Goal: Ask a question: Seek information or help from site administrators or community

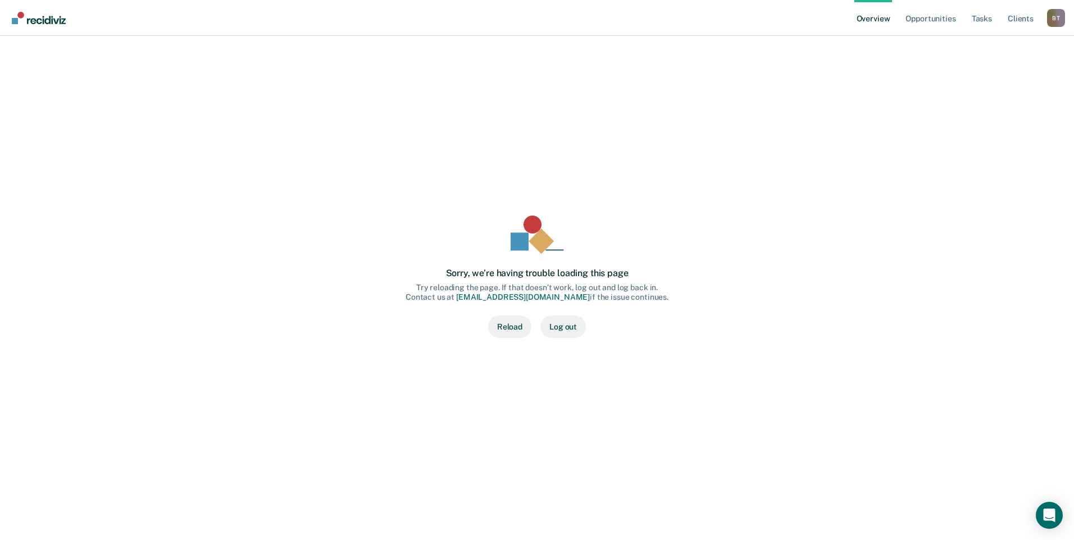
click at [517, 328] on button "Reload" at bounding box center [509, 327] width 43 height 22
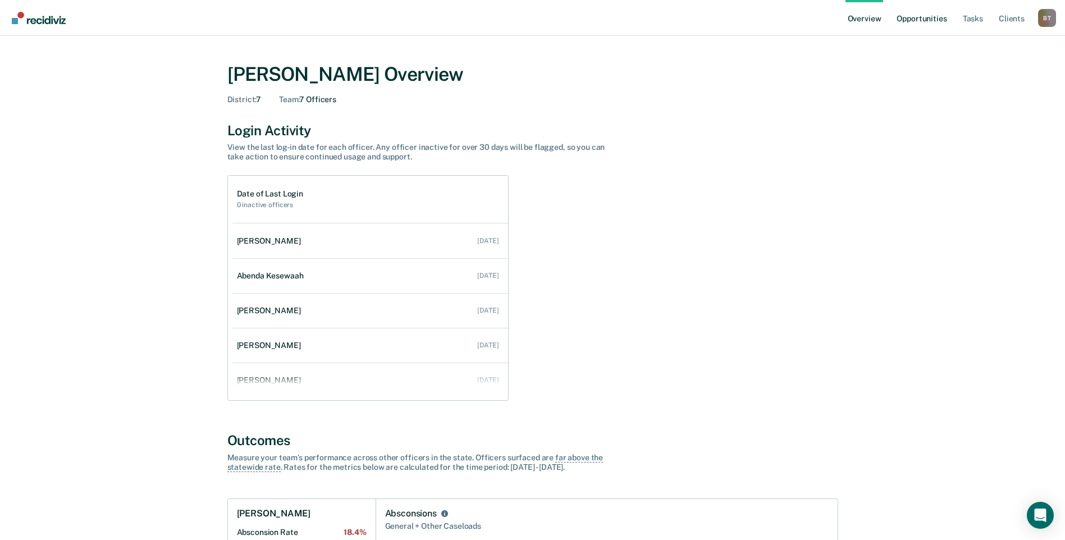
click at [913, 16] on link "Opportunities" at bounding box center [922, 18] width 54 height 36
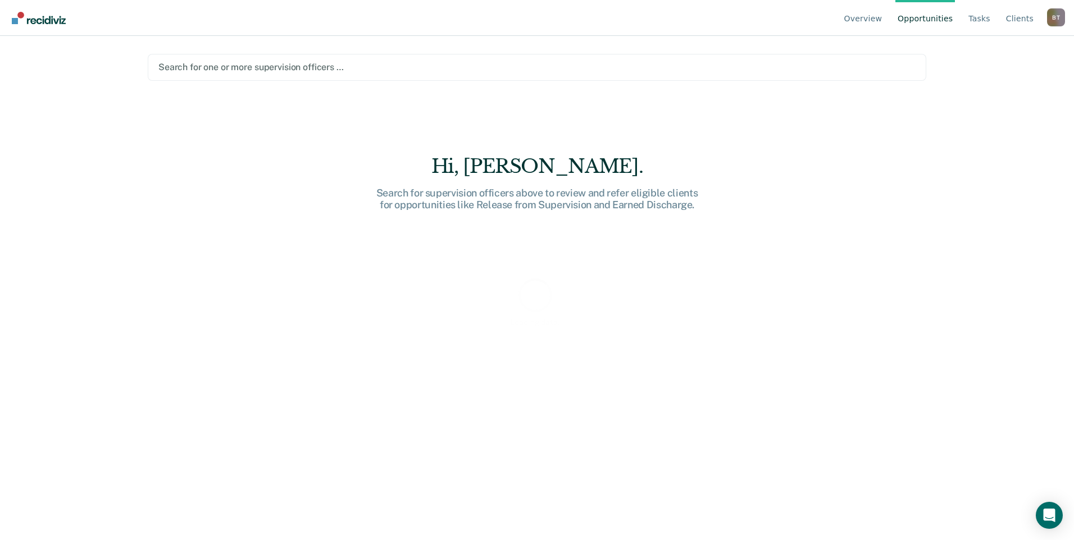
click at [203, 67] on div at bounding box center [536, 67] width 757 height 13
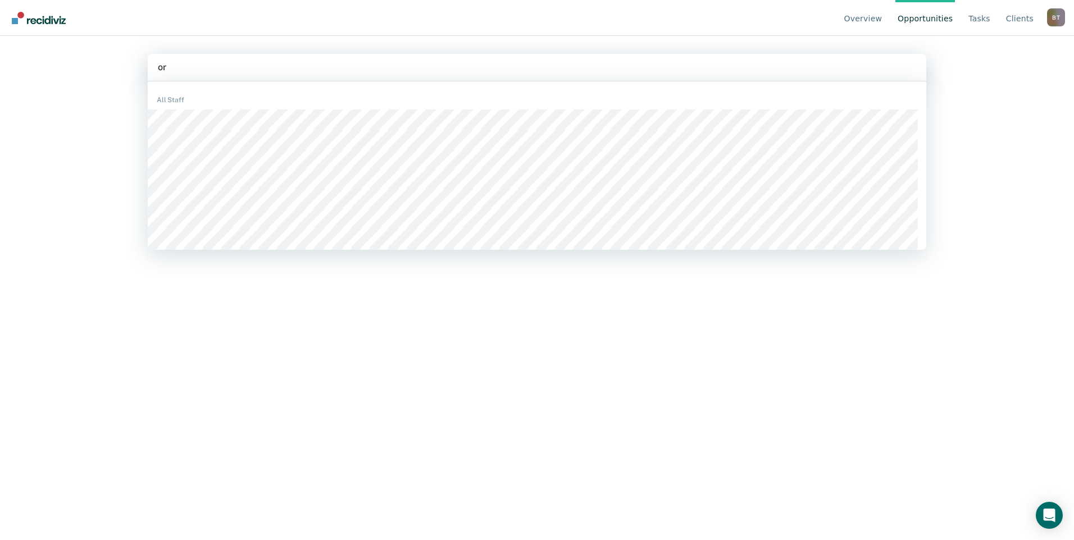
type input "orm"
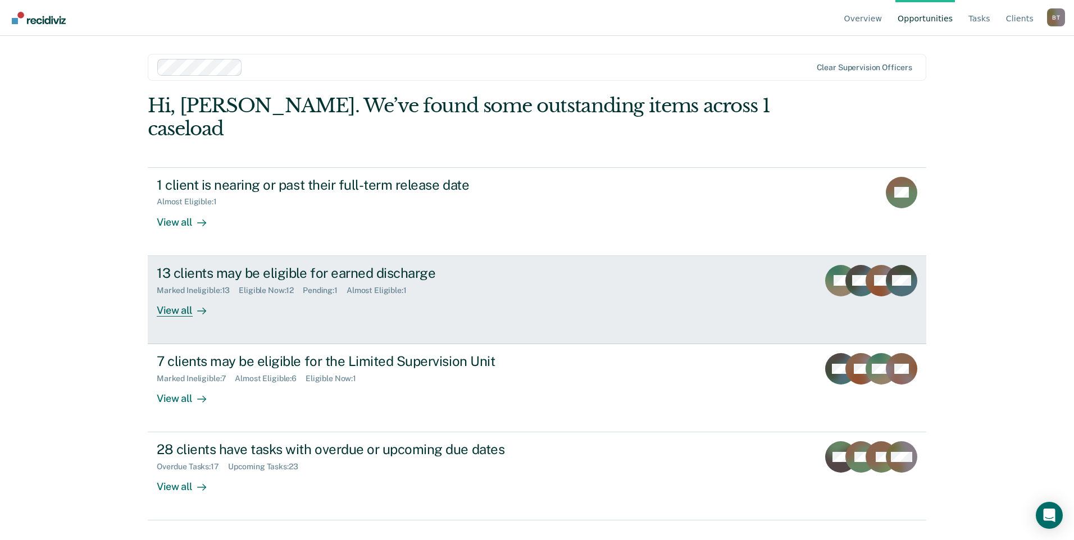
click at [179, 295] on div "View all" at bounding box center [188, 306] width 63 height 22
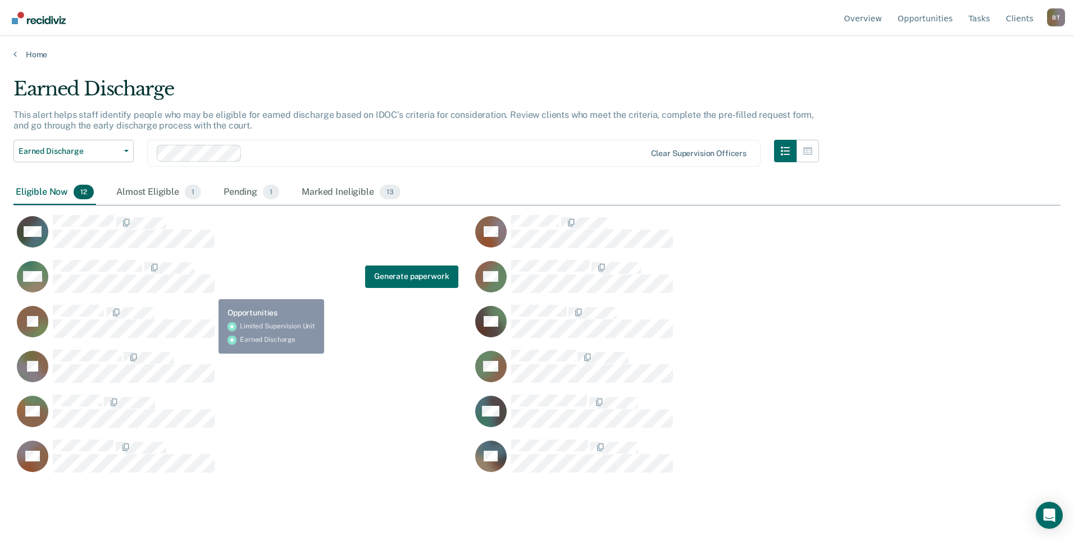
scroll to position [370, 1038]
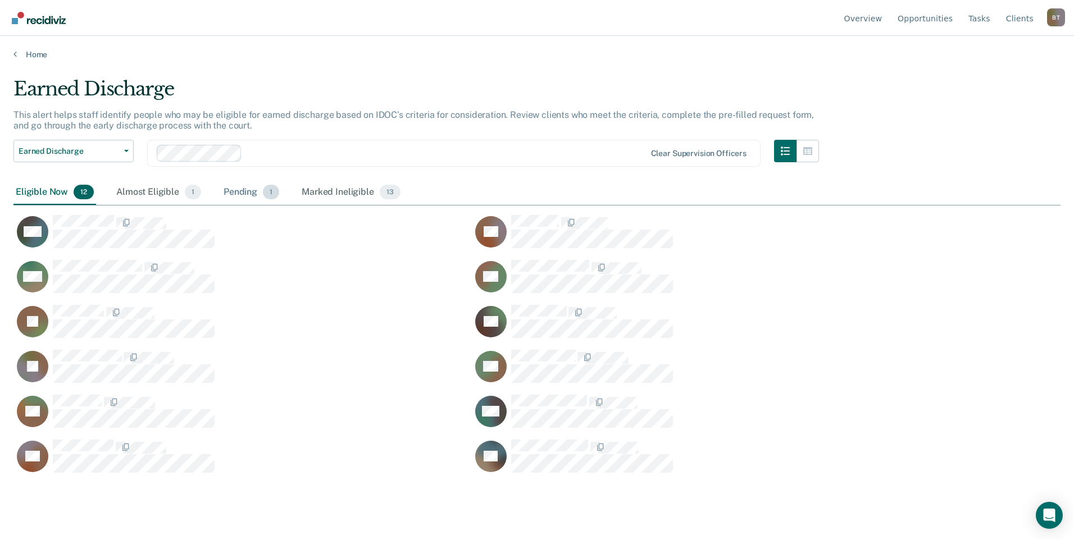
click at [245, 188] on div "Pending 1" at bounding box center [251, 192] width 60 height 25
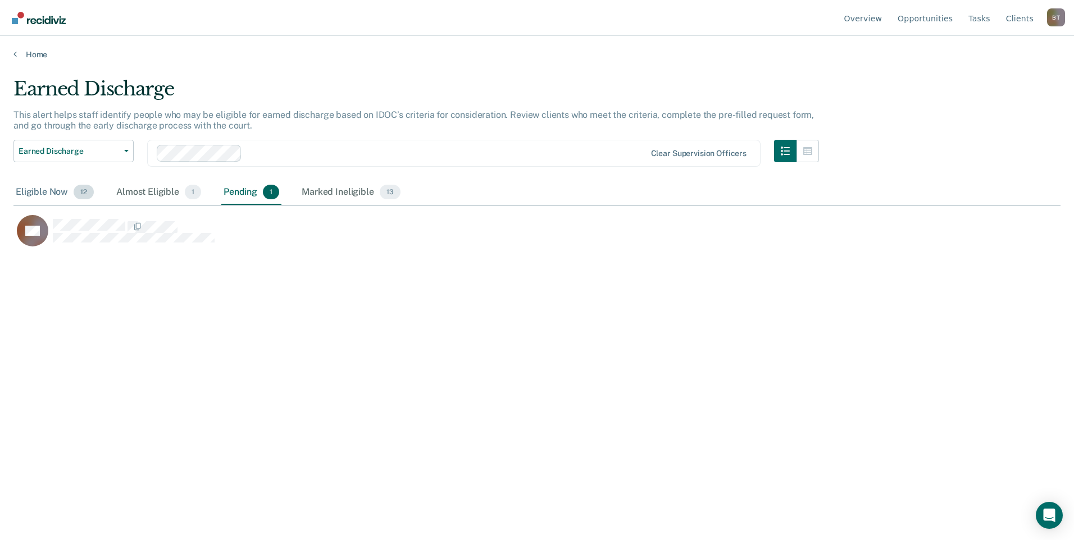
click at [39, 187] on div "Eligible Now 12" at bounding box center [54, 192] width 83 height 25
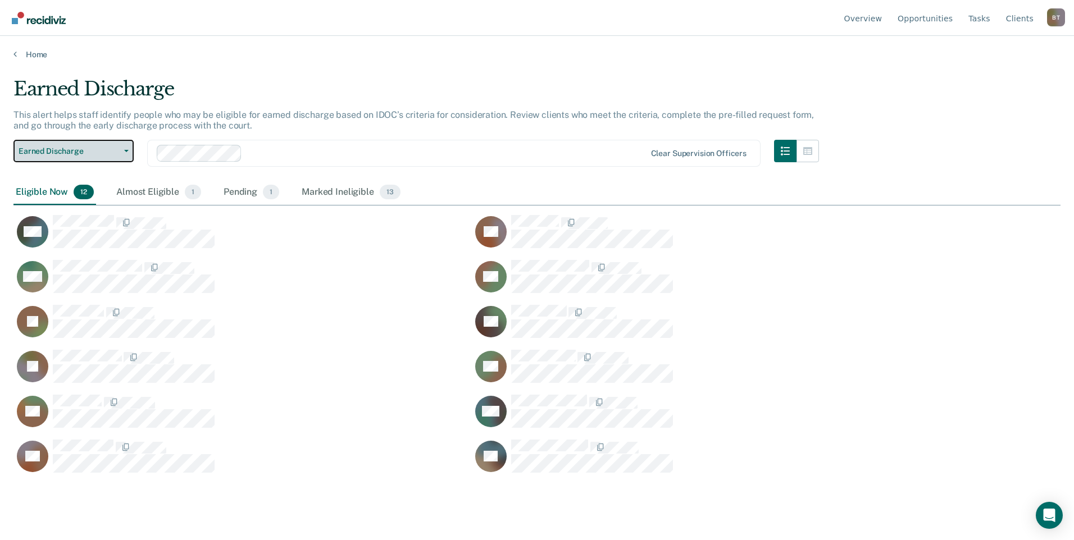
click at [125, 151] on icon "button" at bounding box center [126, 151] width 4 height 2
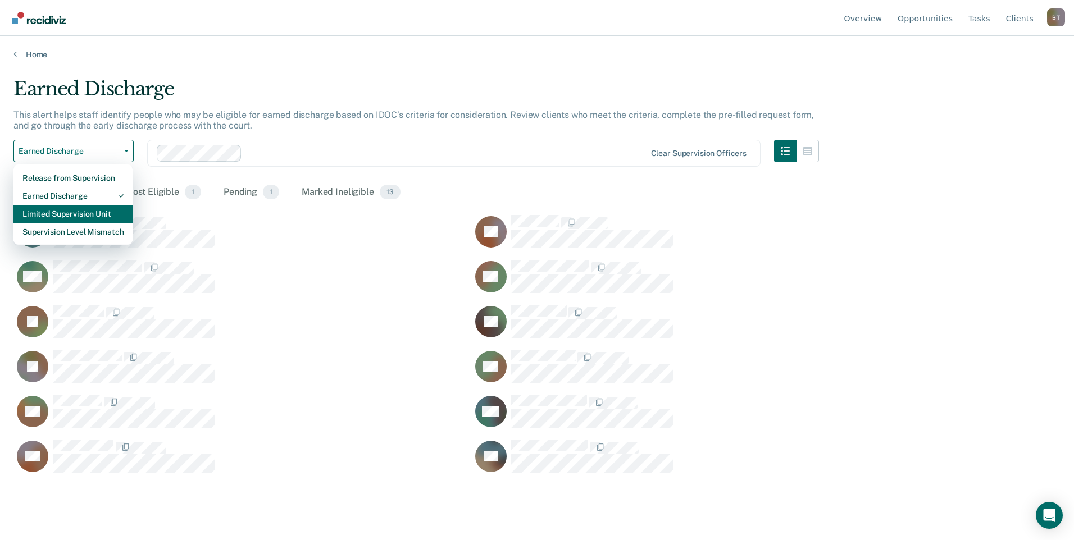
click at [93, 212] on div "Limited Supervision Unit" at bounding box center [72, 214] width 101 height 18
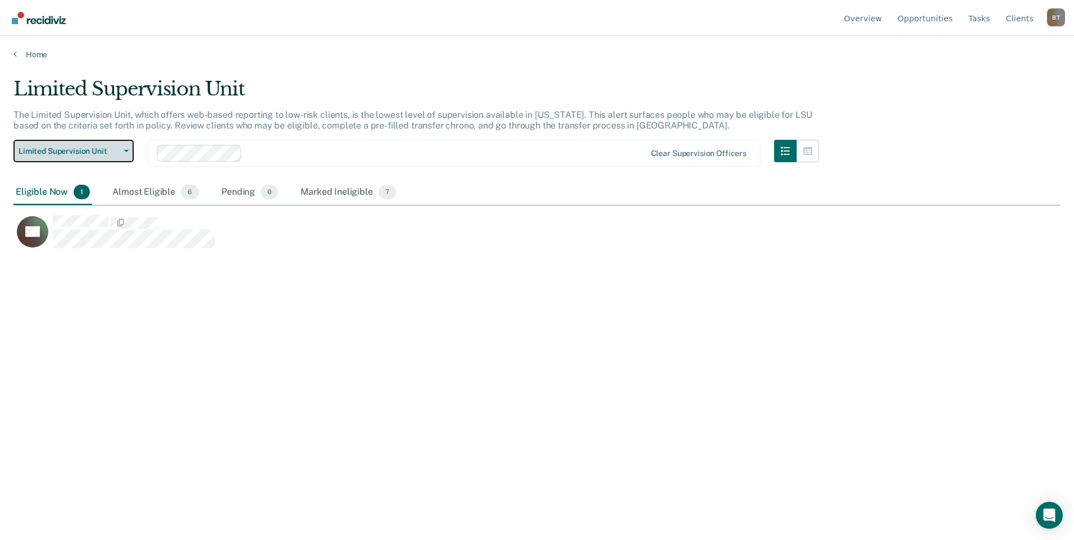
click at [126, 152] on button "Limited Supervision Unit" at bounding box center [73, 151] width 120 height 22
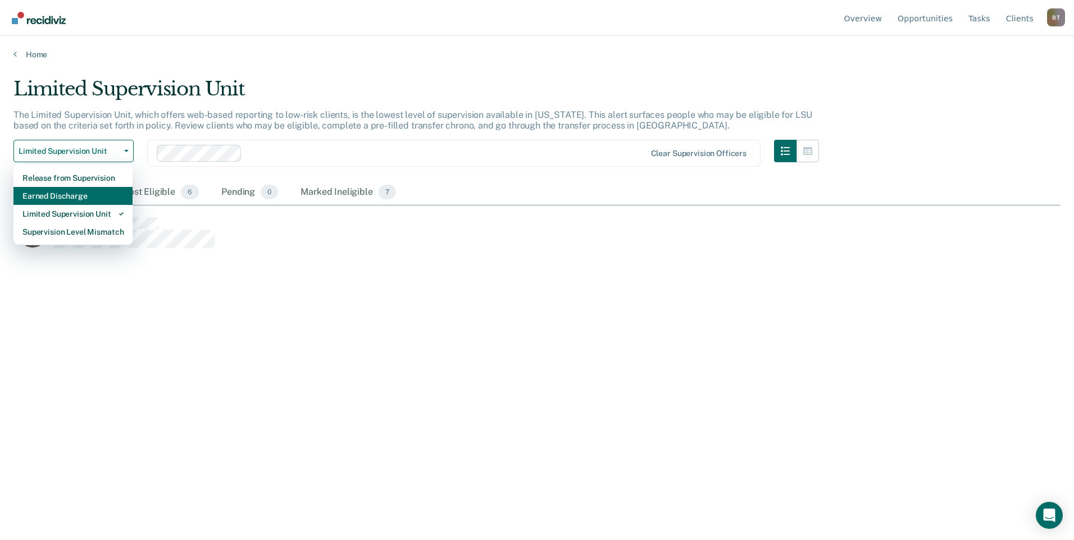
click at [89, 200] on div "Earned Discharge" at bounding box center [72, 196] width 101 height 18
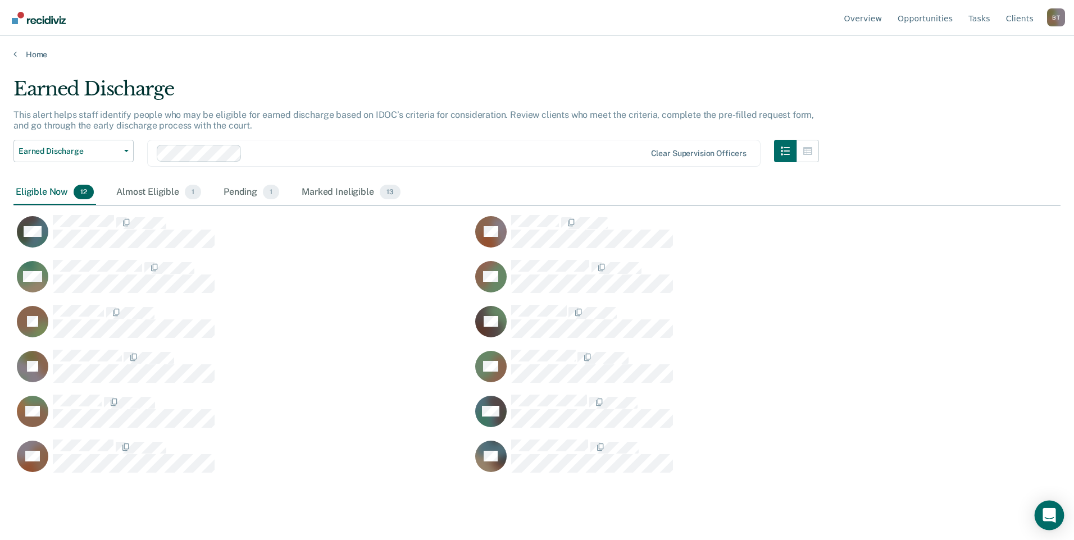
click at [1052, 514] on icon "Open Intercom Messenger" at bounding box center [1048, 515] width 13 height 15
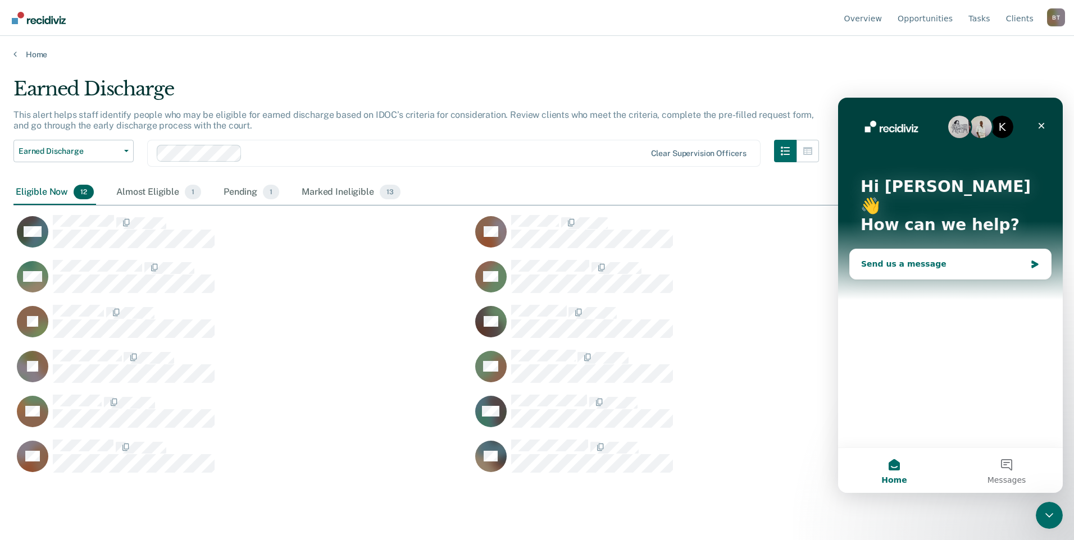
click at [928, 258] on div "Send us a message" at bounding box center [943, 264] width 165 height 12
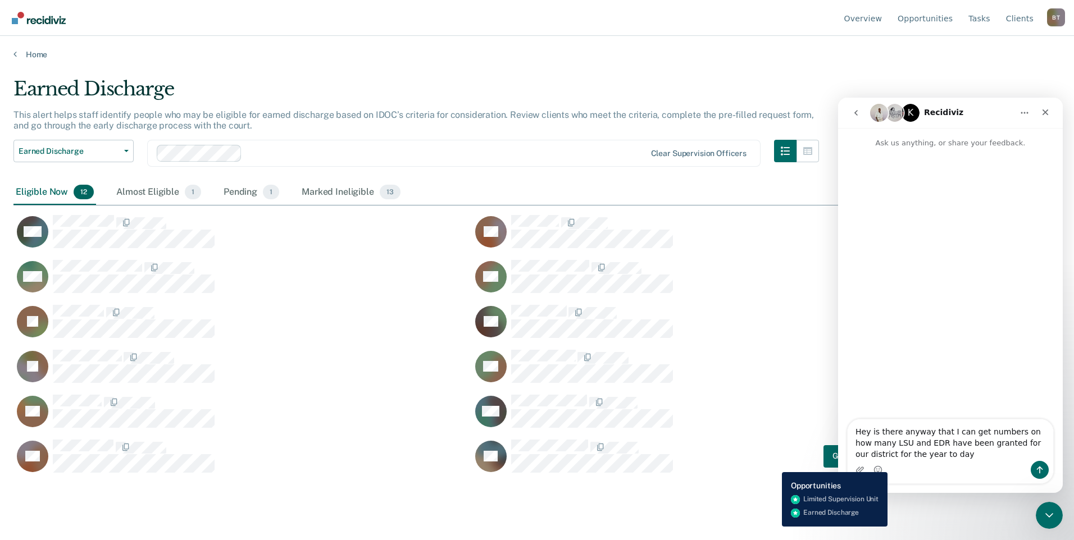
type textarea "Hey is there anyway that I can get numbers on how many LSU and EDR have been gr…"
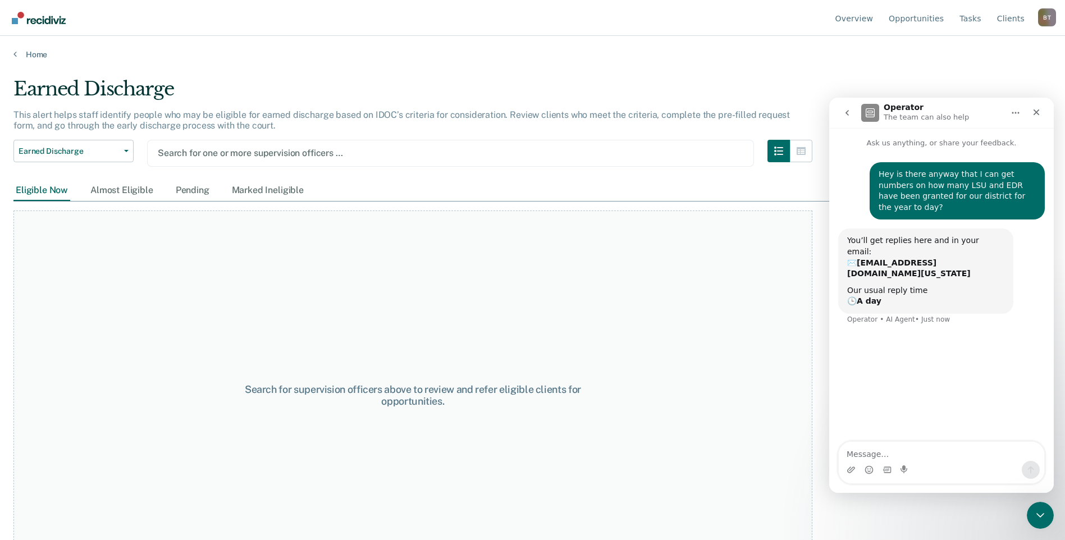
click at [230, 155] on div at bounding box center [451, 153] width 586 height 13
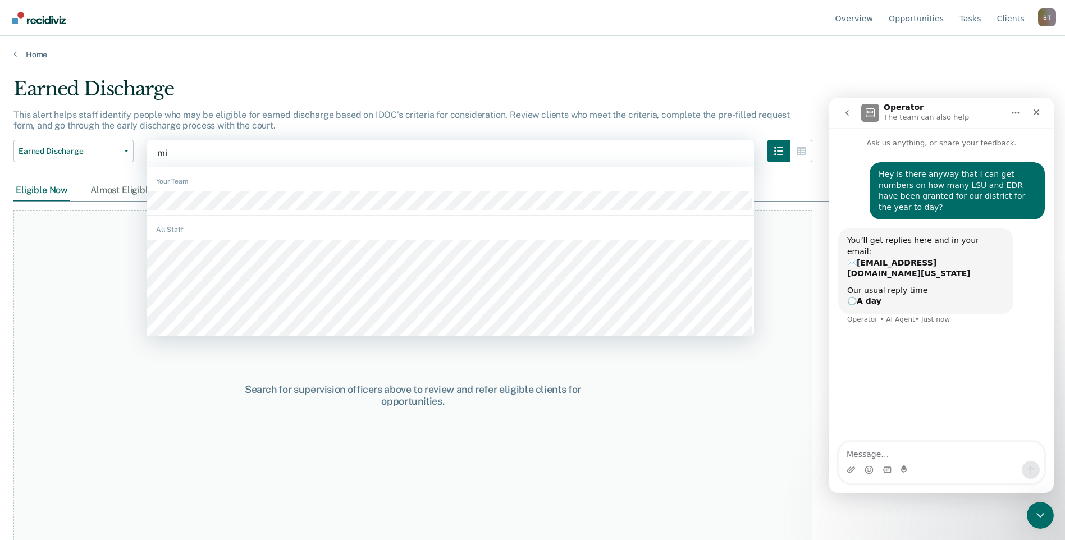
type input "mik"
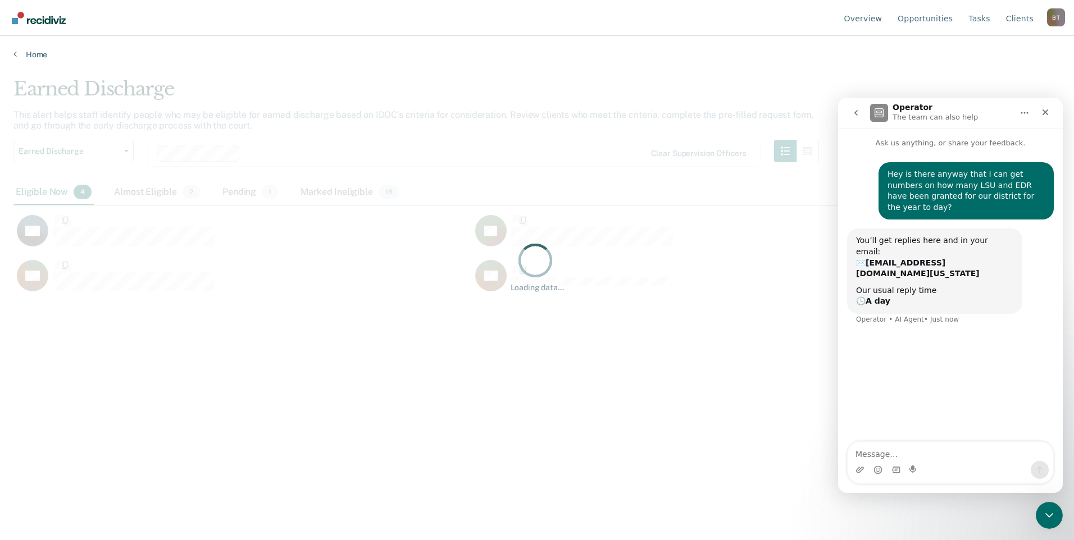
scroll to position [370, 1038]
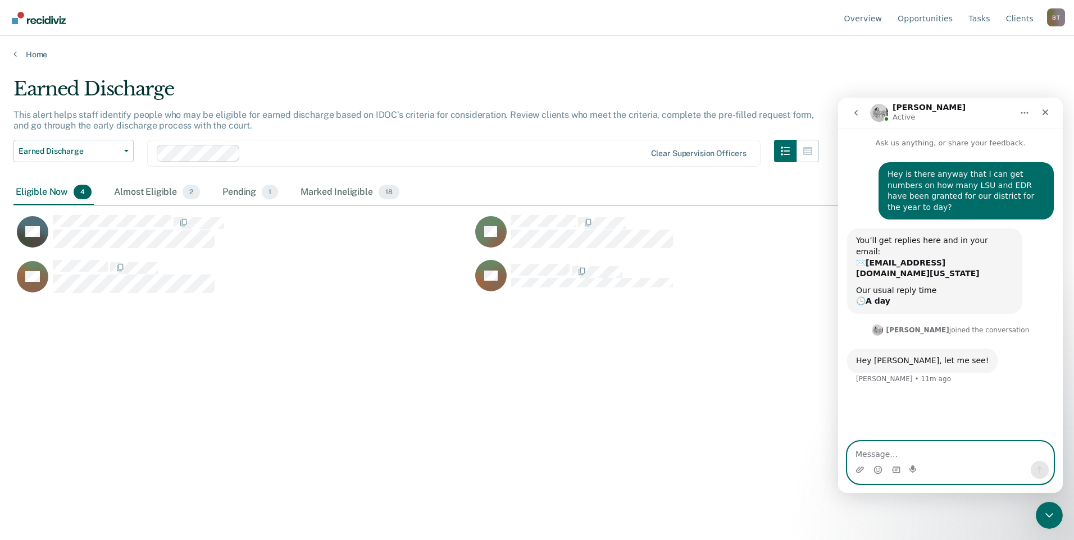
click at [881, 454] on textarea "Message…" at bounding box center [950, 451] width 206 height 19
click at [555, 394] on div "Earned Discharge This alert helps staff identify people who may be eligible for…" at bounding box center [536, 266] width 1047 height 379
click at [1045, 114] on icon "Close" at bounding box center [1045, 112] width 9 height 9
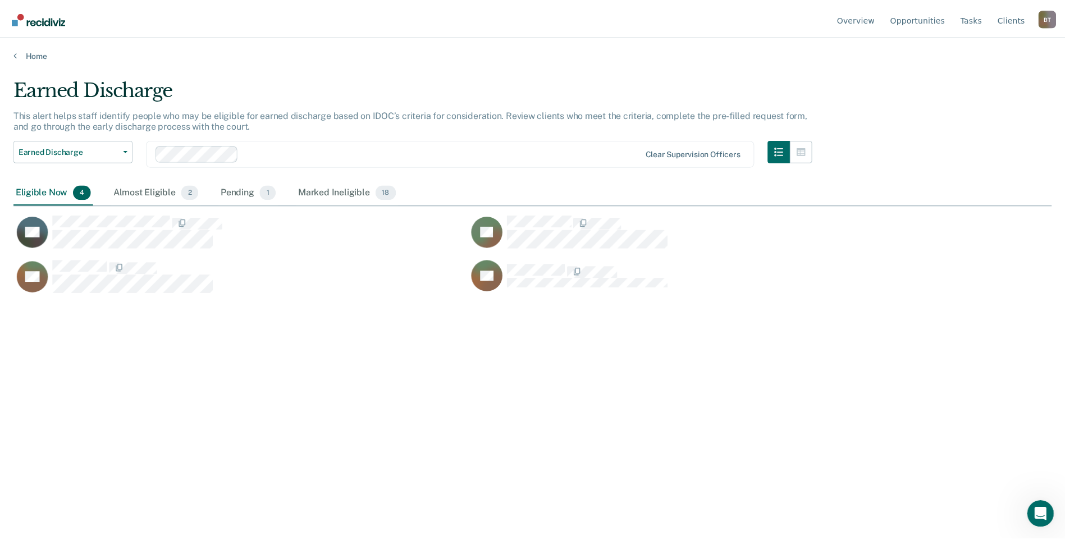
scroll to position [0, 0]
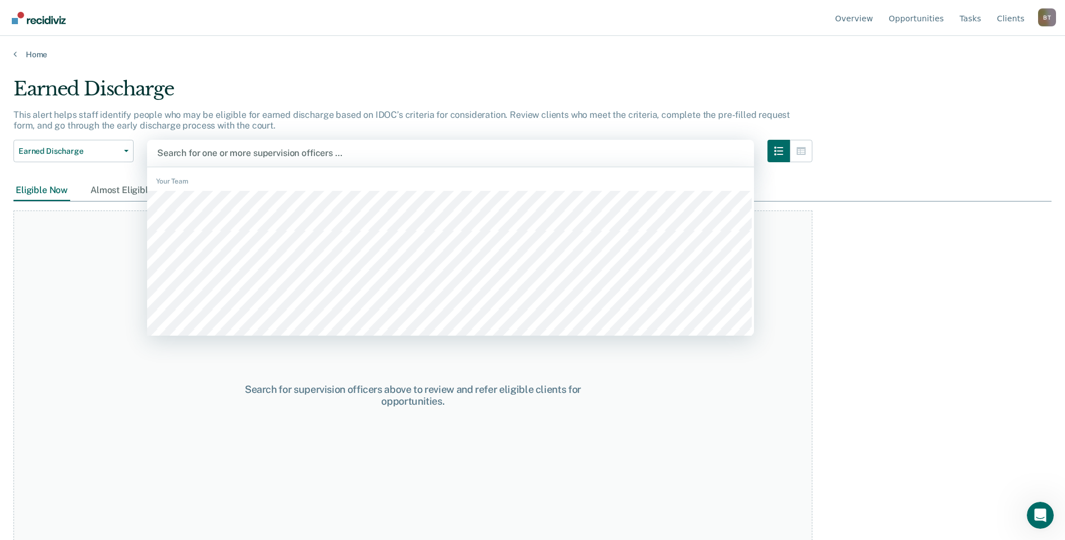
click at [229, 153] on div at bounding box center [450, 153] width 587 height 13
type input "alan"
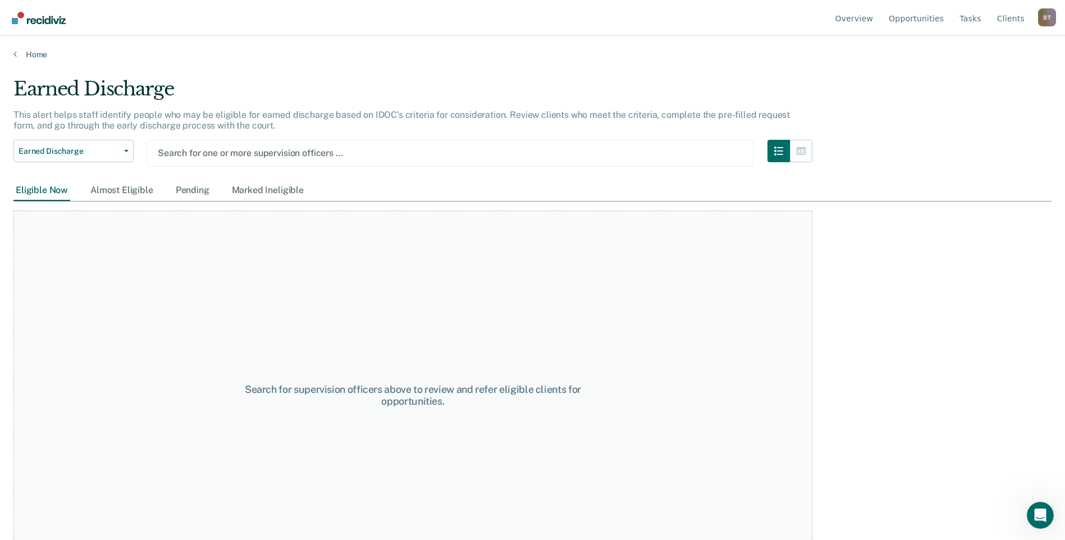
click at [212, 153] on div at bounding box center [451, 153] width 586 height 13
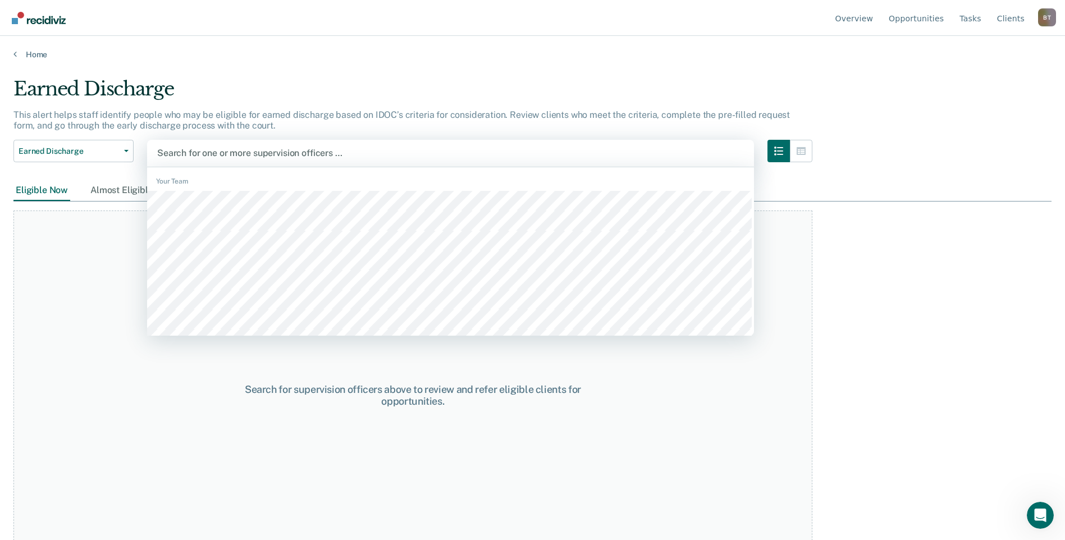
click at [200, 159] on div at bounding box center [450, 153] width 587 height 13
click at [199, 151] on div at bounding box center [450, 153] width 587 height 13
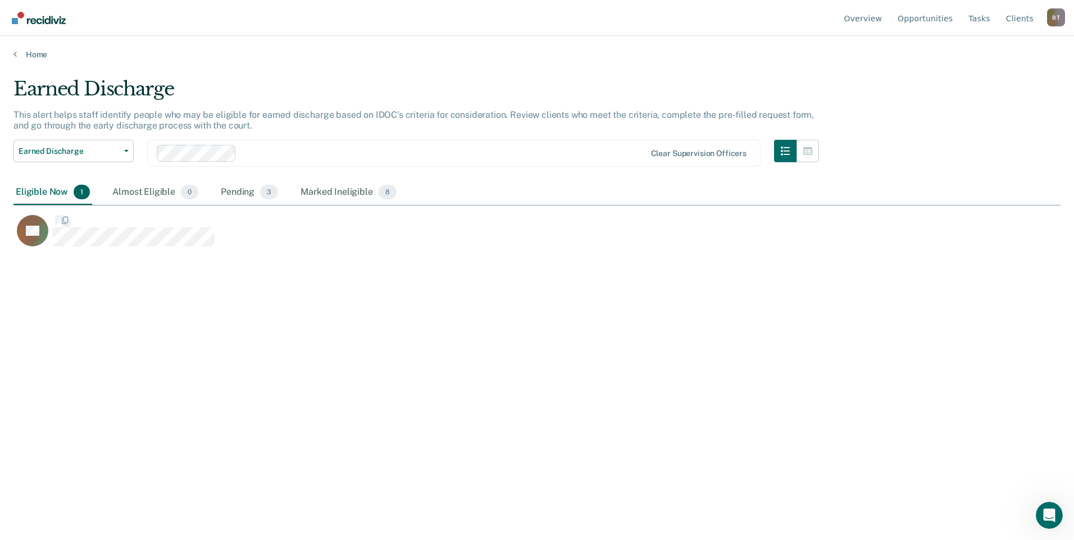
scroll to position [370, 1038]
click at [229, 189] on div "Pending 3" at bounding box center [249, 192] width 62 height 25
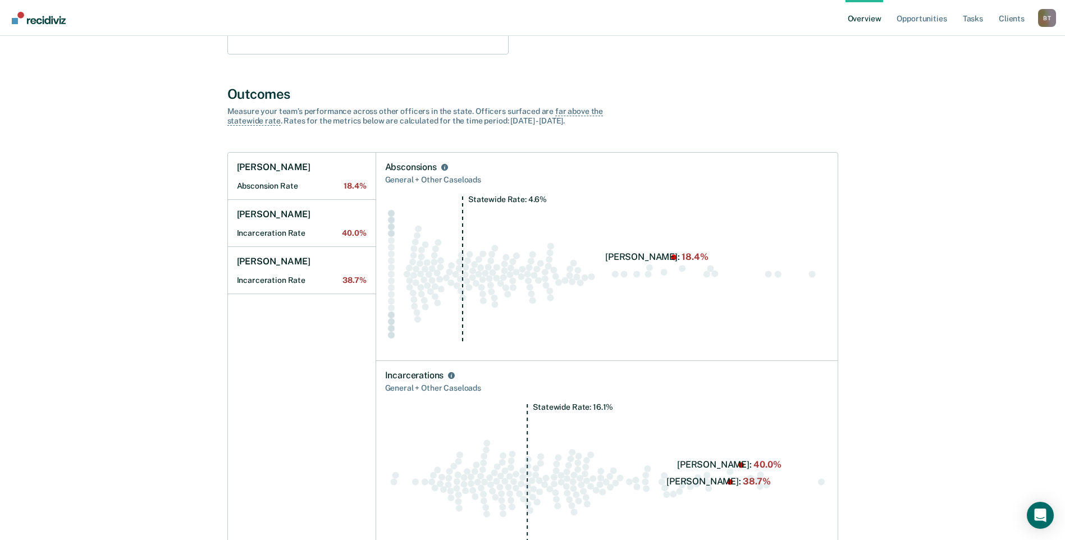
scroll to position [449, 0]
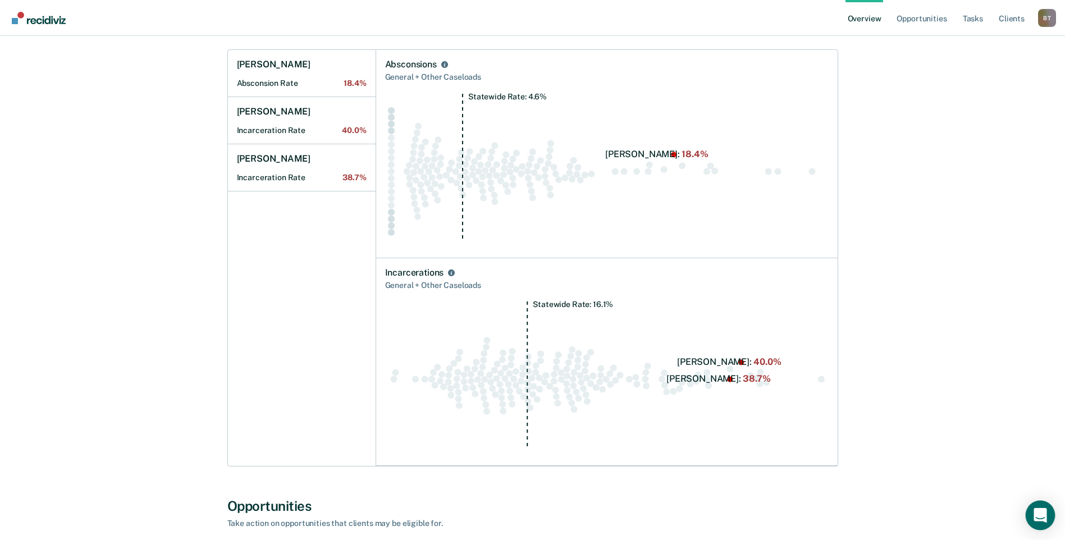
click at [1046, 522] on icon "Open Intercom Messenger" at bounding box center [1040, 515] width 13 height 15
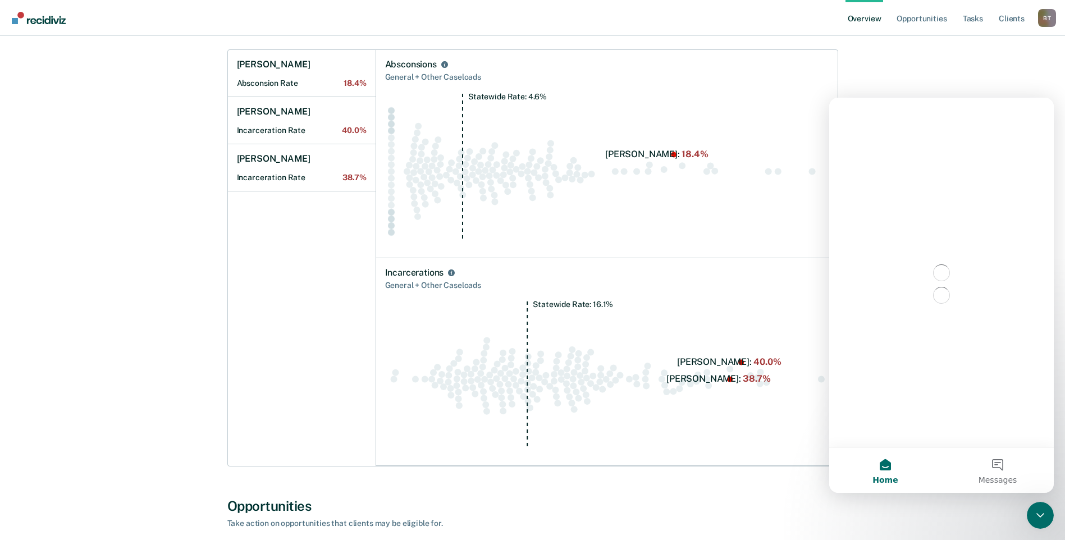
scroll to position [0, 0]
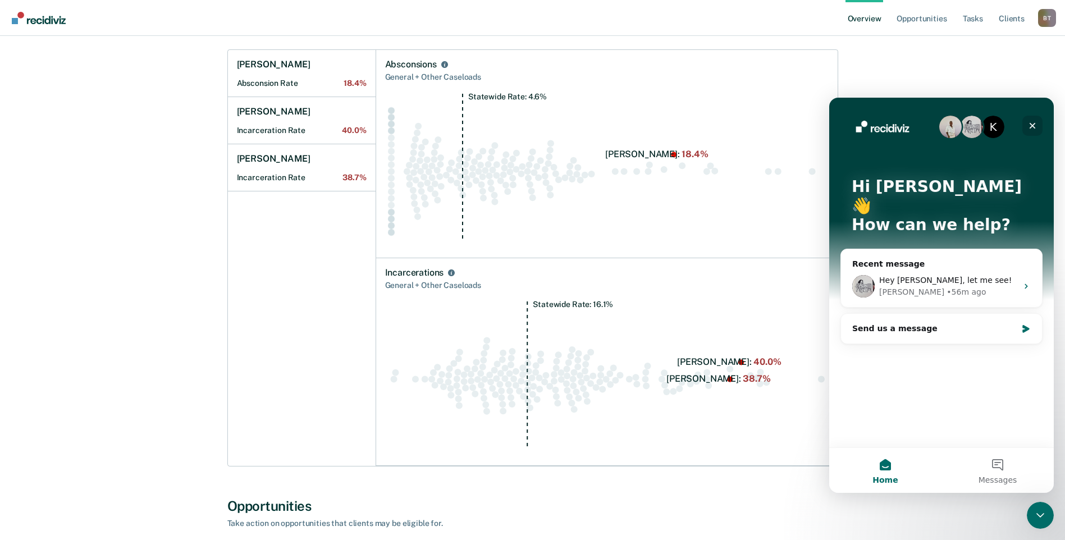
click at [1034, 124] on icon "Close" at bounding box center [1033, 126] width 6 height 6
